Goal: Feedback & Contribution: Leave review/rating

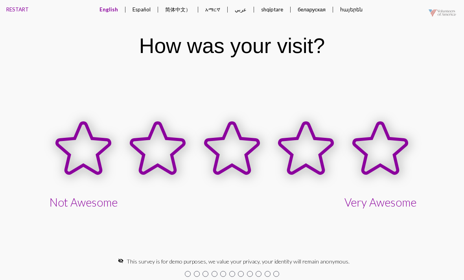
scroll to position [0, 0]
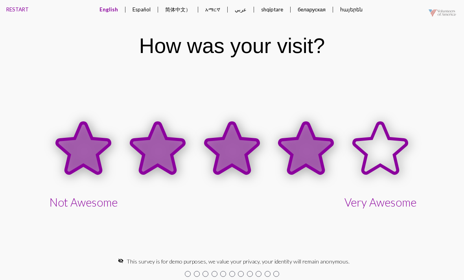
click at [311, 145] on icon at bounding box center [306, 148] width 53 height 51
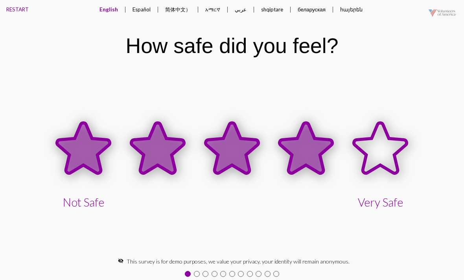
click at [307, 151] on icon at bounding box center [306, 148] width 53 height 51
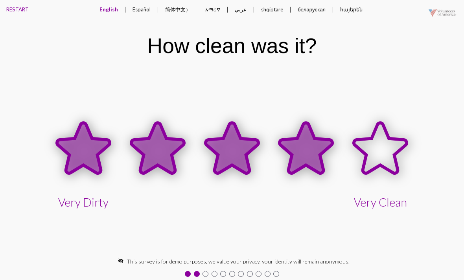
click at [311, 150] on icon at bounding box center [306, 148] width 53 height 51
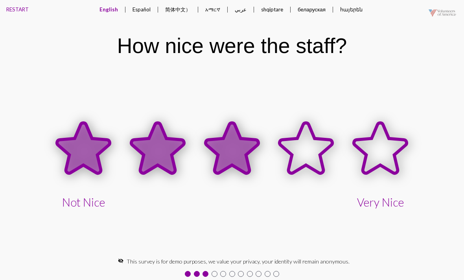
click at [234, 153] on icon at bounding box center [232, 148] width 53 height 51
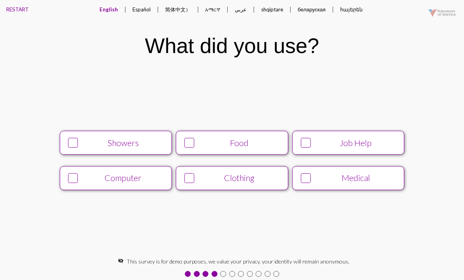
click at [326, 179] on div "Medical" at bounding box center [355, 178] width 85 height 10
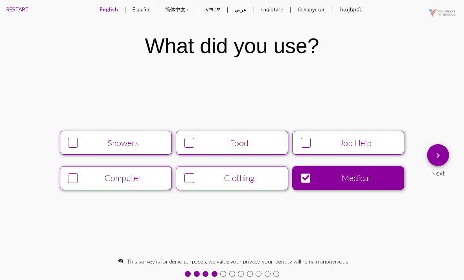
click at [323, 142] on div "Job Help" at bounding box center [355, 143] width 85 height 10
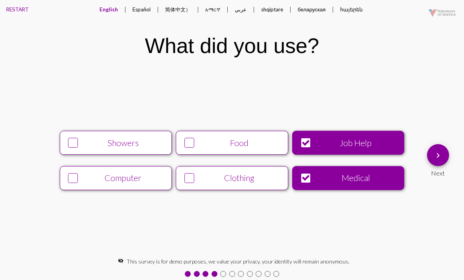
click at [241, 144] on div "Food" at bounding box center [239, 143] width 85 height 10
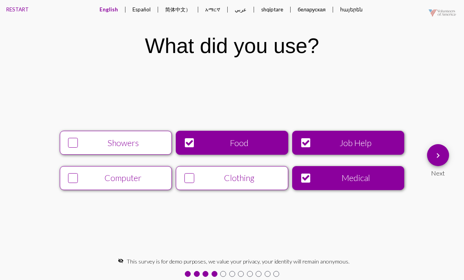
click at [211, 177] on div "Clothing" at bounding box center [239, 178] width 85 height 10
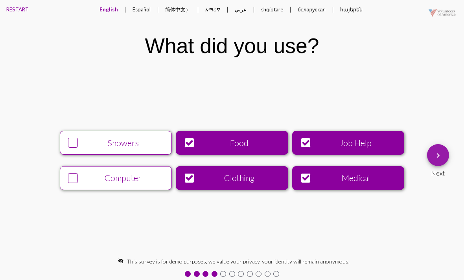
click at [437, 153] on mat-icon "keyboard_arrow_right" at bounding box center [437, 155] width 9 height 9
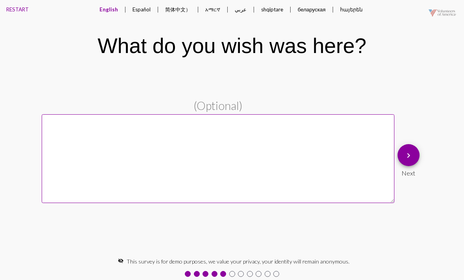
click at [411, 156] on mat-icon "keyboard_arrow_right" at bounding box center [408, 155] width 9 height 9
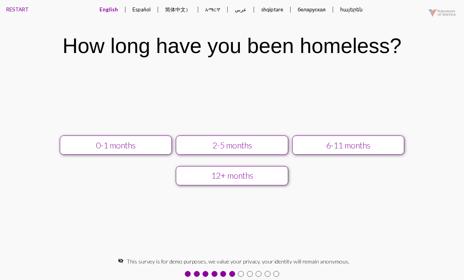
click at [230, 181] on div "12+ months" at bounding box center [232, 176] width 100 height 10
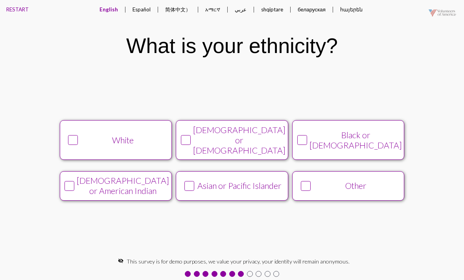
click at [203, 140] on div "[DEMOGRAPHIC_DATA] or [DEMOGRAPHIC_DATA]" at bounding box center [239, 140] width 92 height 31
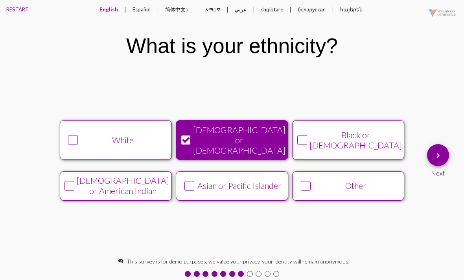
click at [440, 151] on span "keyboard_arrow_right" at bounding box center [437, 155] width 9 height 22
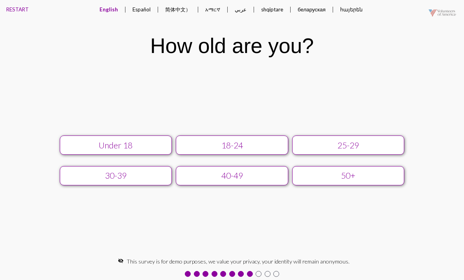
click at [227, 144] on div "18-24" at bounding box center [232, 145] width 100 height 10
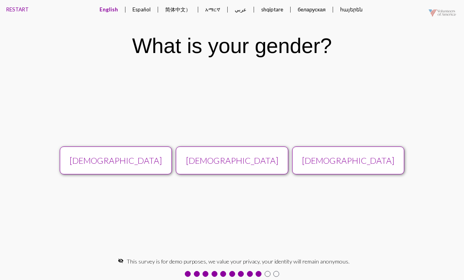
click at [221, 160] on div "[DEMOGRAPHIC_DATA]" at bounding box center [232, 161] width 100 height 10
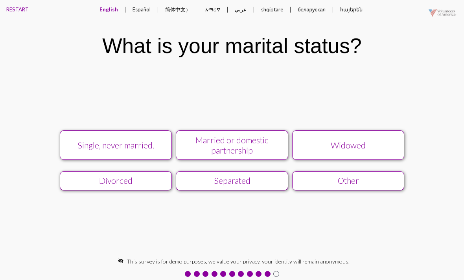
click at [335, 146] on div "Widowed" at bounding box center [348, 145] width 100 height 10
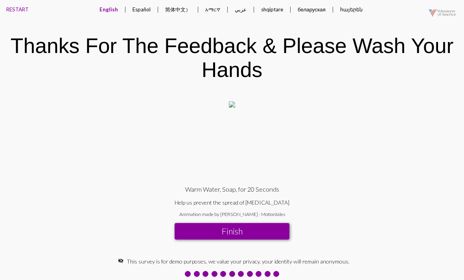
click at [225, 238] on button "Finish" at bounding box center [232, 231] width 115 height 17
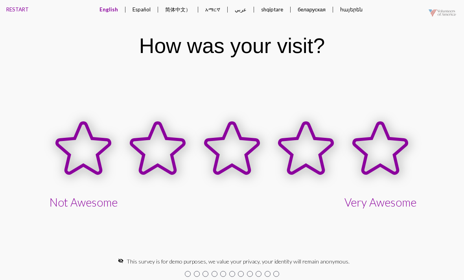
click at [0, 4] on button "RESTART" at bounding box center [17, 9] width 35 height 19
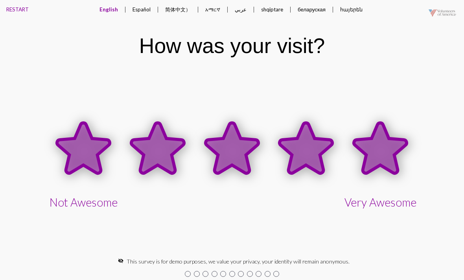
click at [367, 144] on icon at bounding box center [380, 148] width 53 height 51
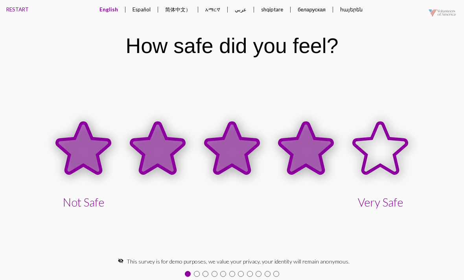
click at [309, 153] on icon at bounding box center [306, 148] width 53 height 51
